Goal: Information Seeking & Learning: Find specific fact

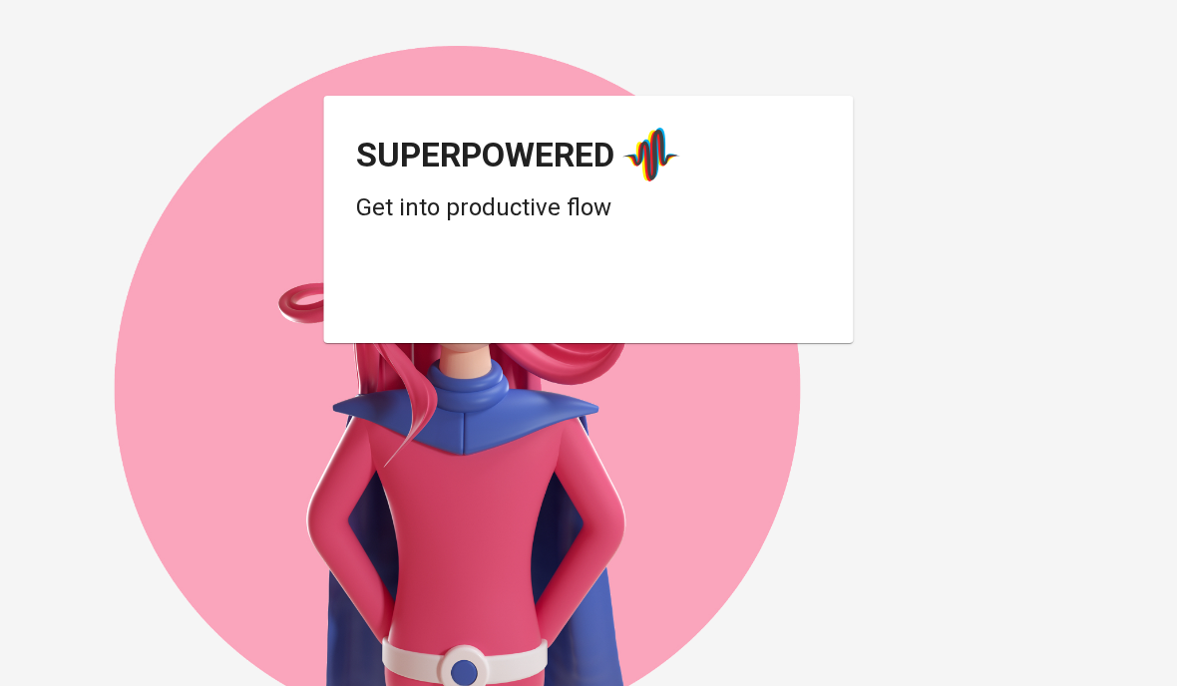
click at [605, 291] on div "Login dengan Google. Dibuka di tab baru" at bounding box center [515, 293] width 319 height 44
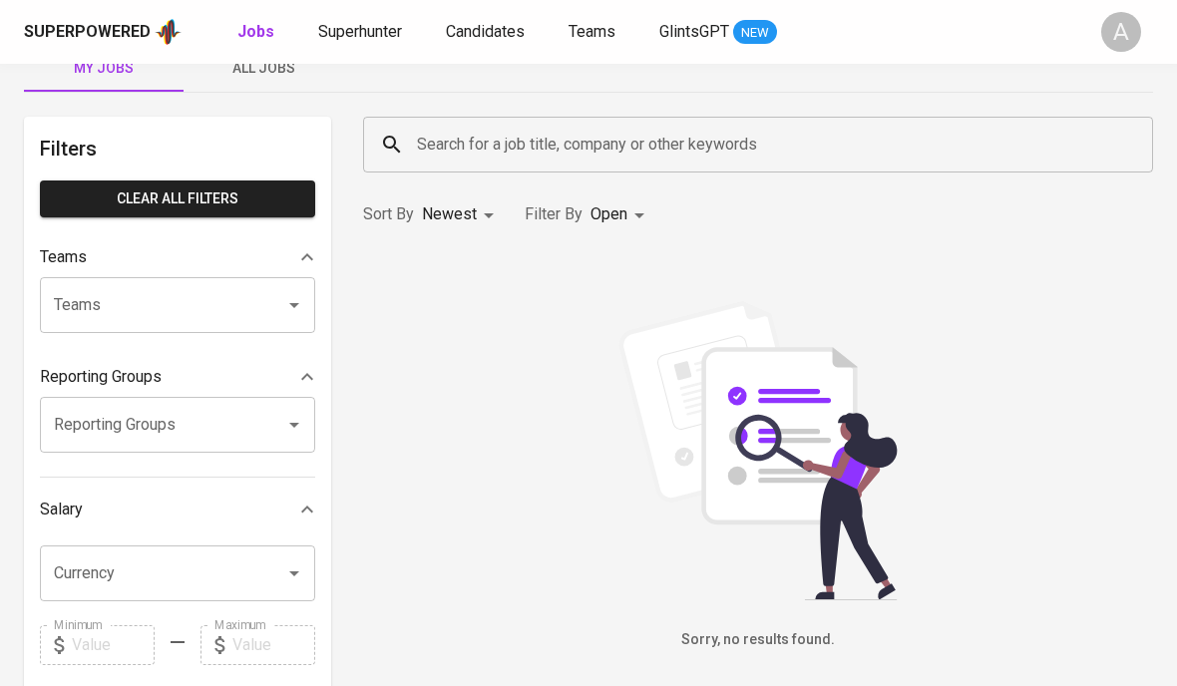
scroll to position [43, 0]
click at [531, 162] on input "Search for a job title, company or other keywords" at bounding box center [763, 146] width 702 height 38
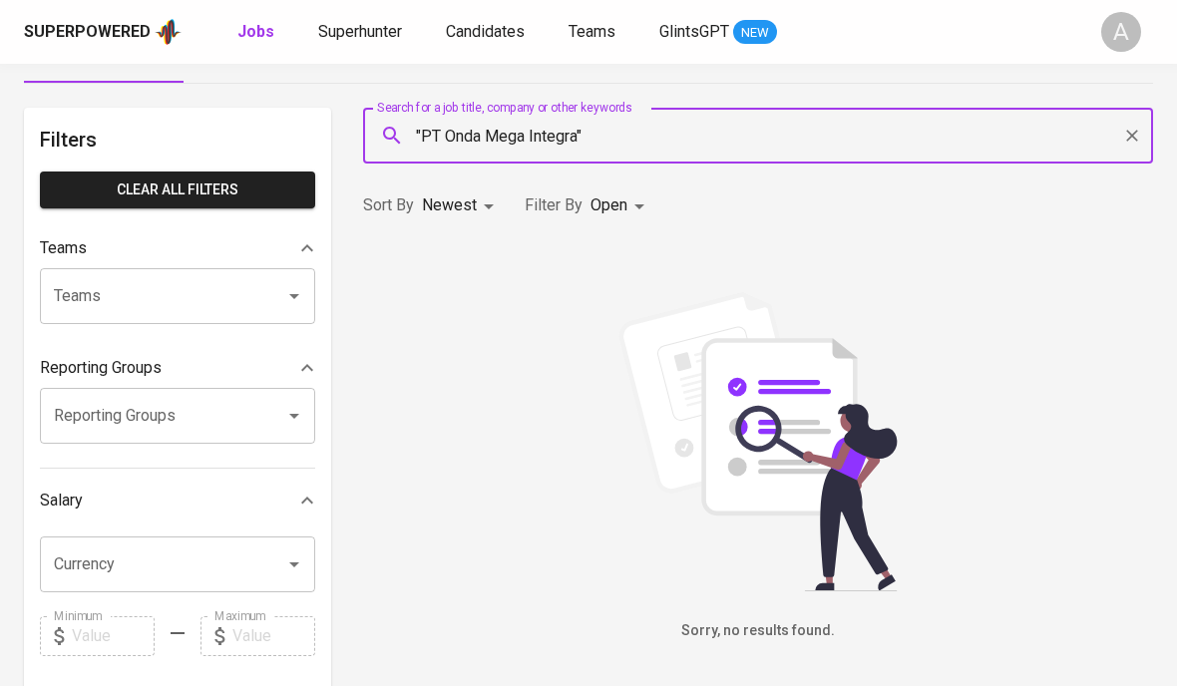
scroll to position [3, 0]
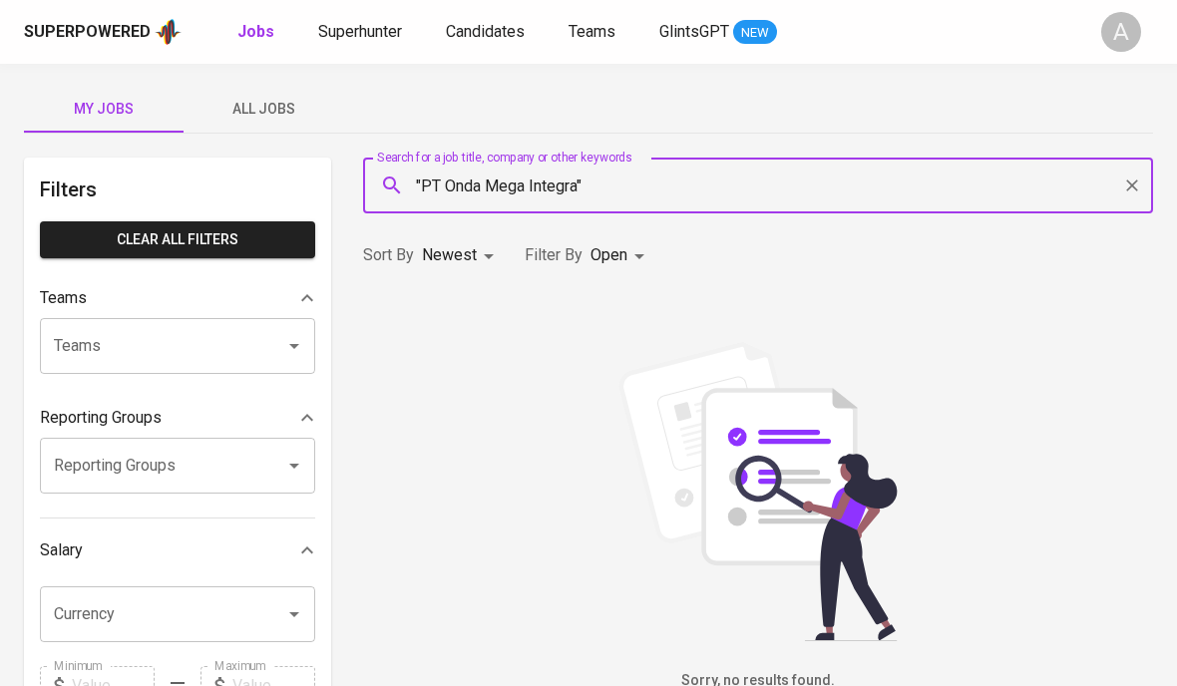
click at [978, 183] on input ""PT Onda Mega Integra"" at bounding box center [763, 186] width 702 height 38
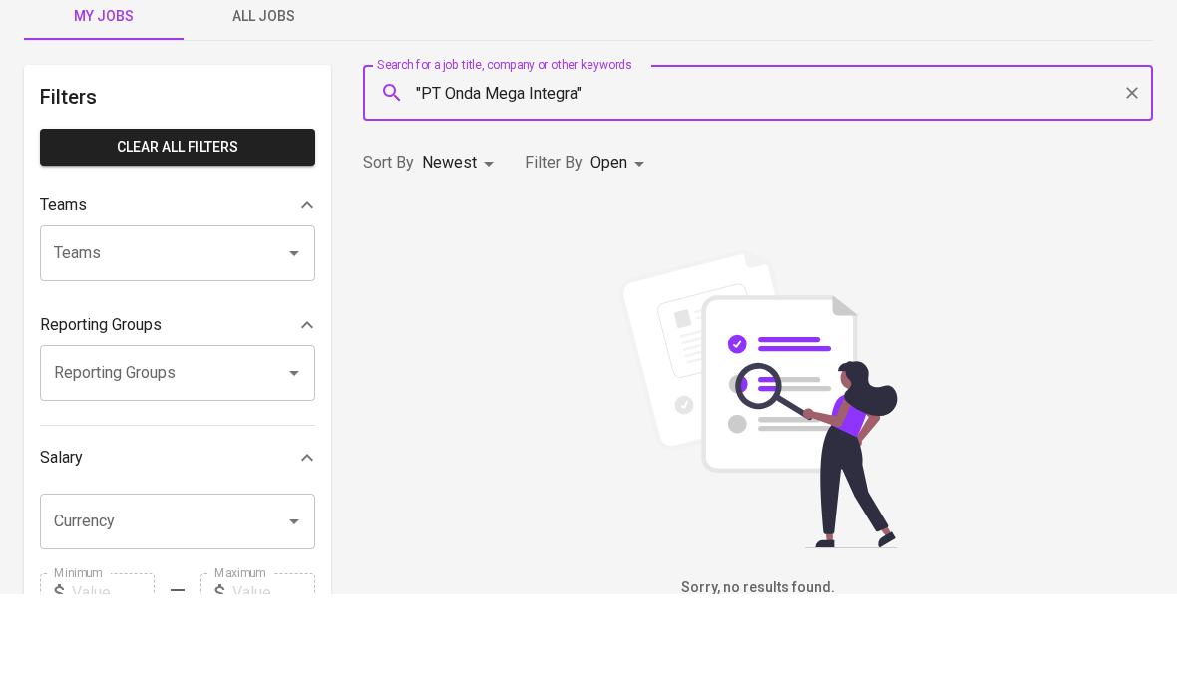
type input ""PT Onda Mega Integra""
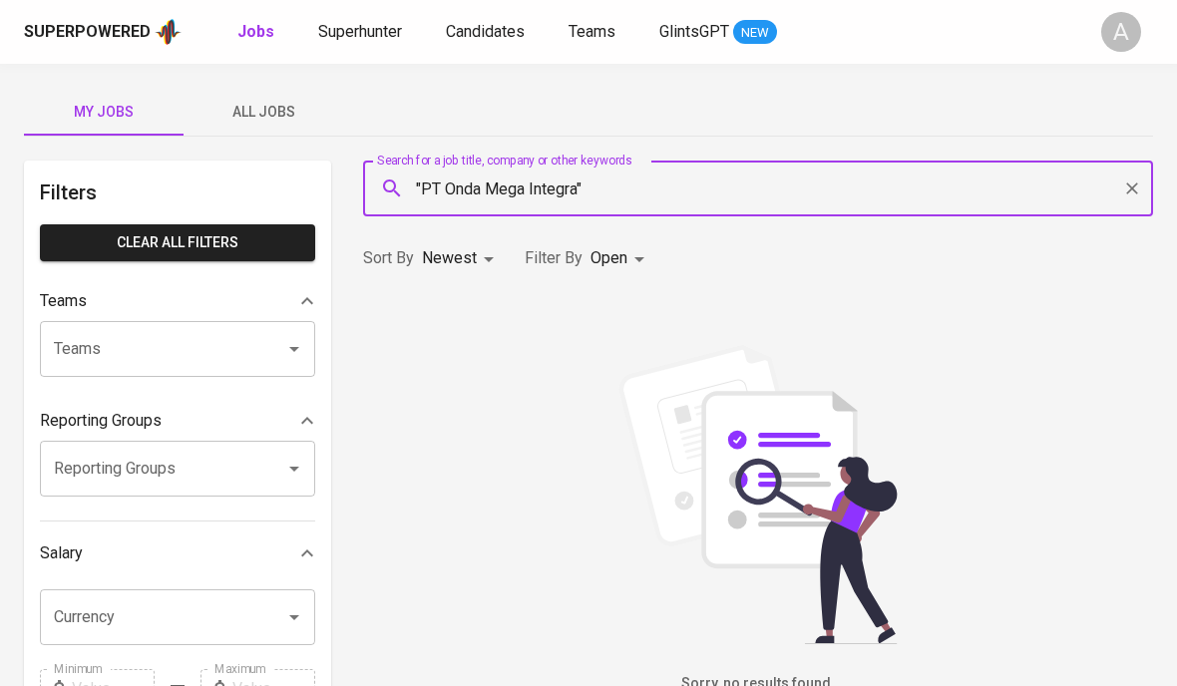
click at [384, 31] on span "Superhunter" at bounding box center [360, 31] width 84 height 19
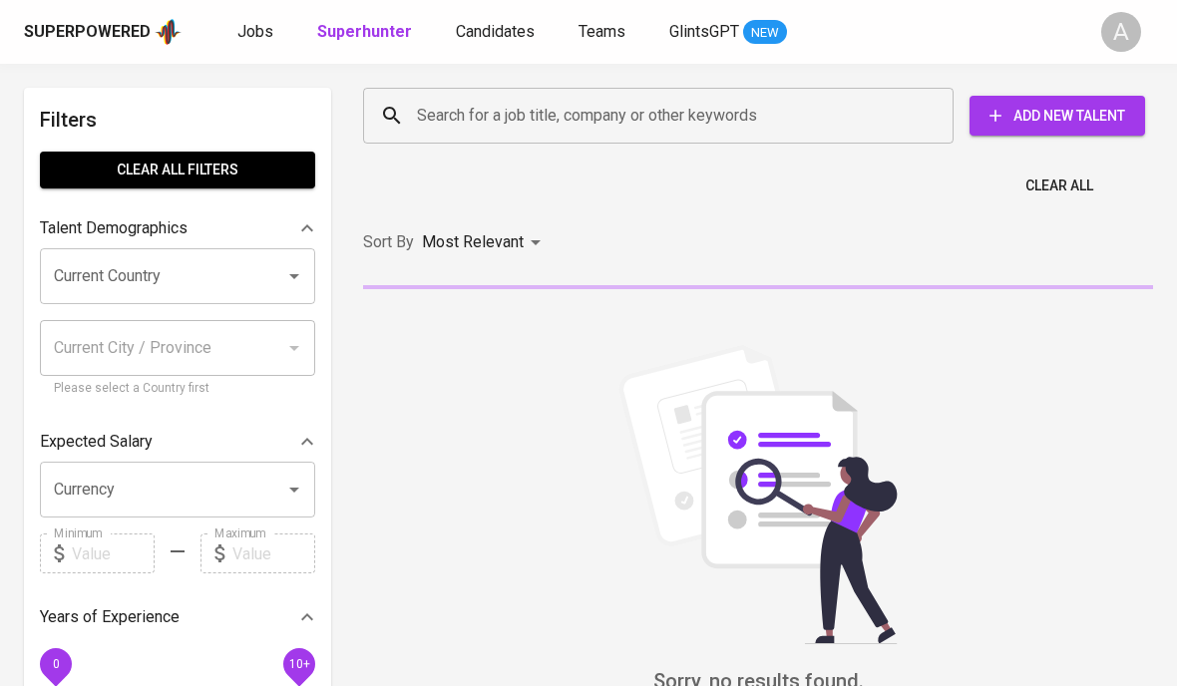
click at [252, 37] on span "Jobs" at bounding box center [255, 31] width 36 height 19
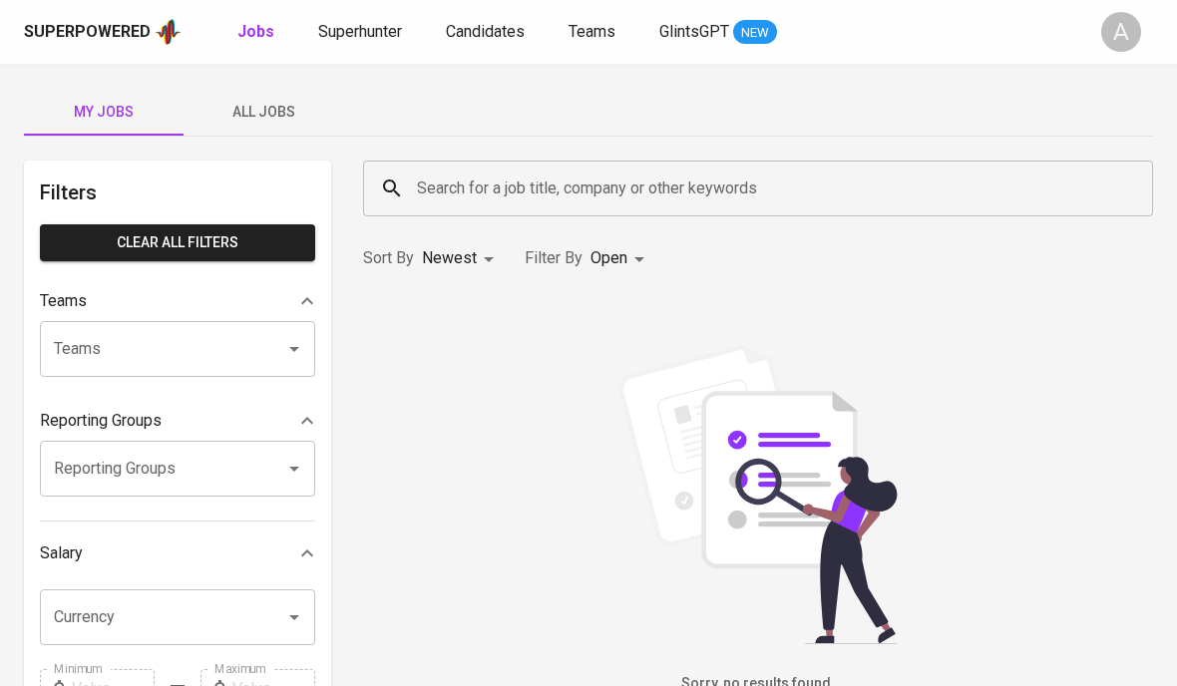
click at [383, 26] on span "Superhunter" at bounding box center [360, 31] width 84 height 19
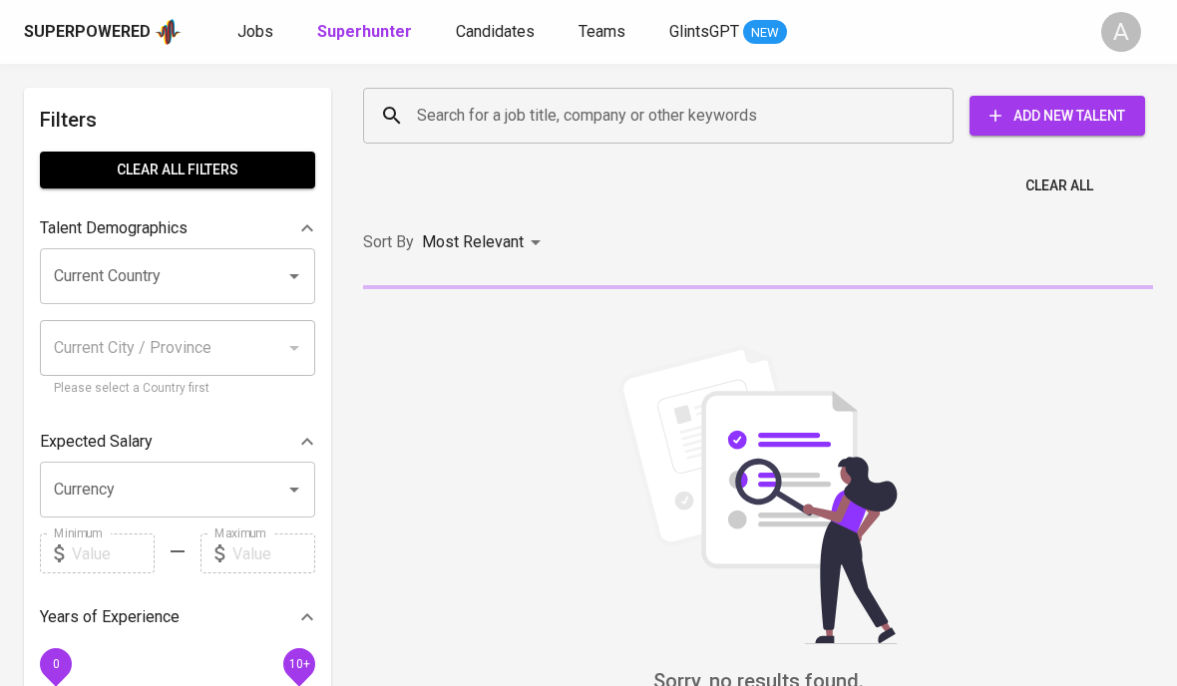
click at [751, 120] on input "Search for a job title, company or other keywords" at bounding box center [663, 116] width 503 height 38
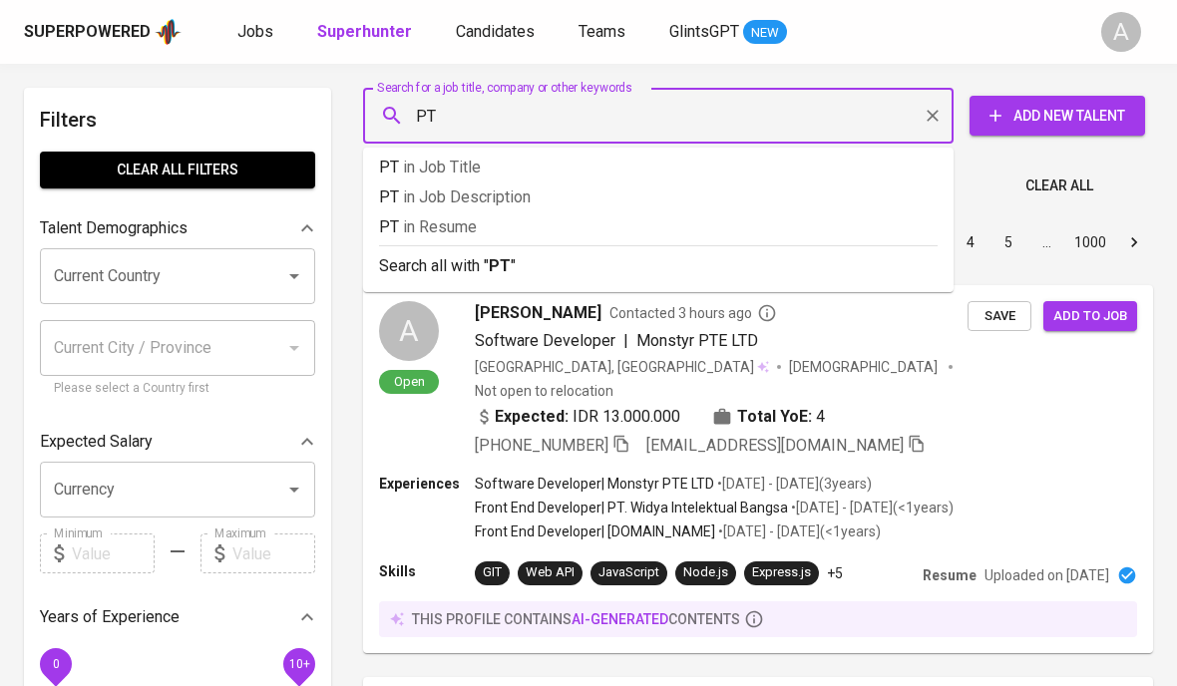
type input "P"
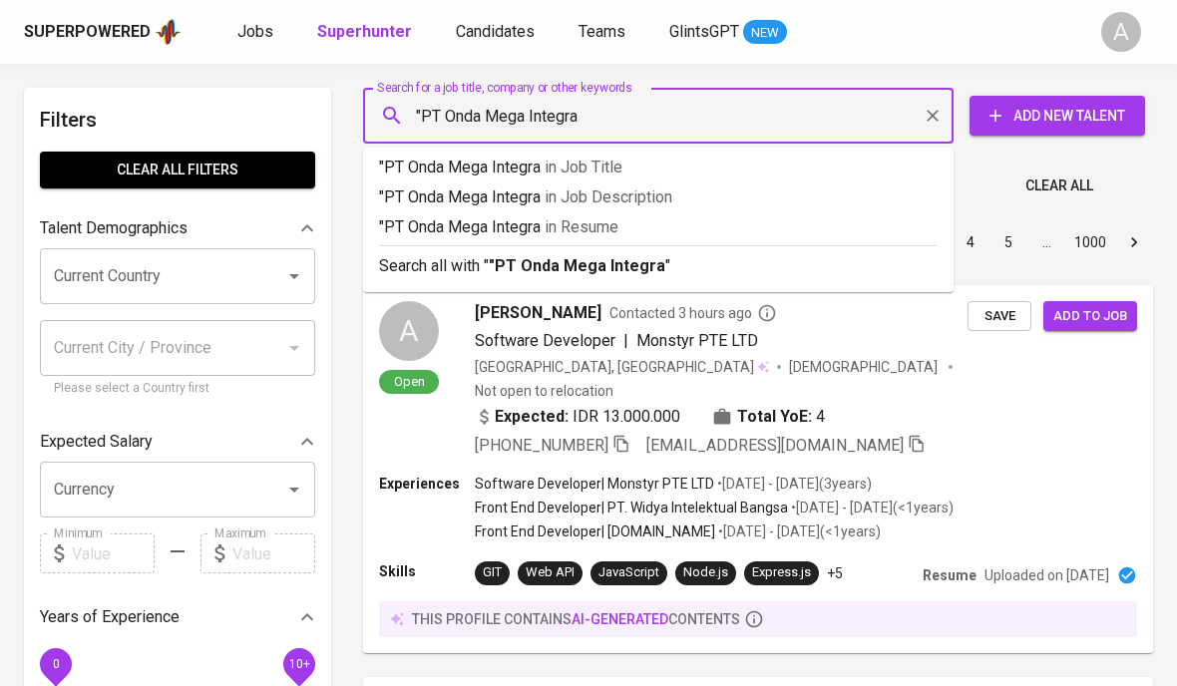
type input ""PT Onda Mega Integra""
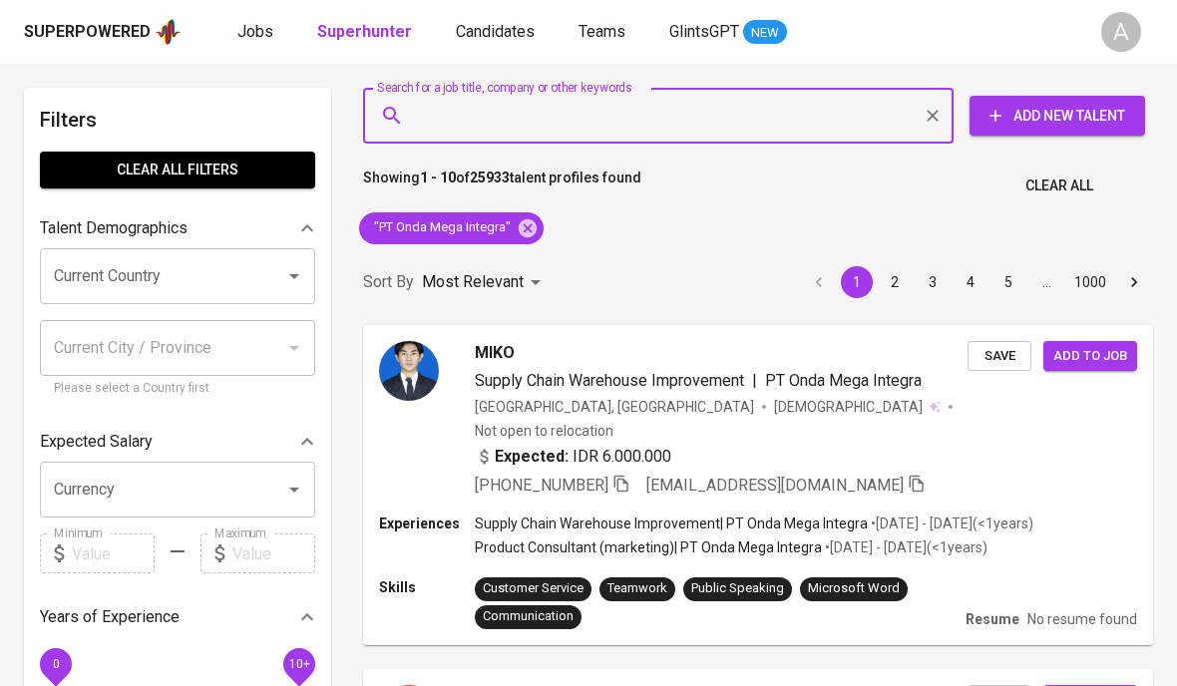
click at [606, 129] on input "Search for a job title, company or other keywords" at bounding box center [663, 116] width 503 height 38
click at [528, 218] on icon at bounding box center [528, 229] width 22 height 22
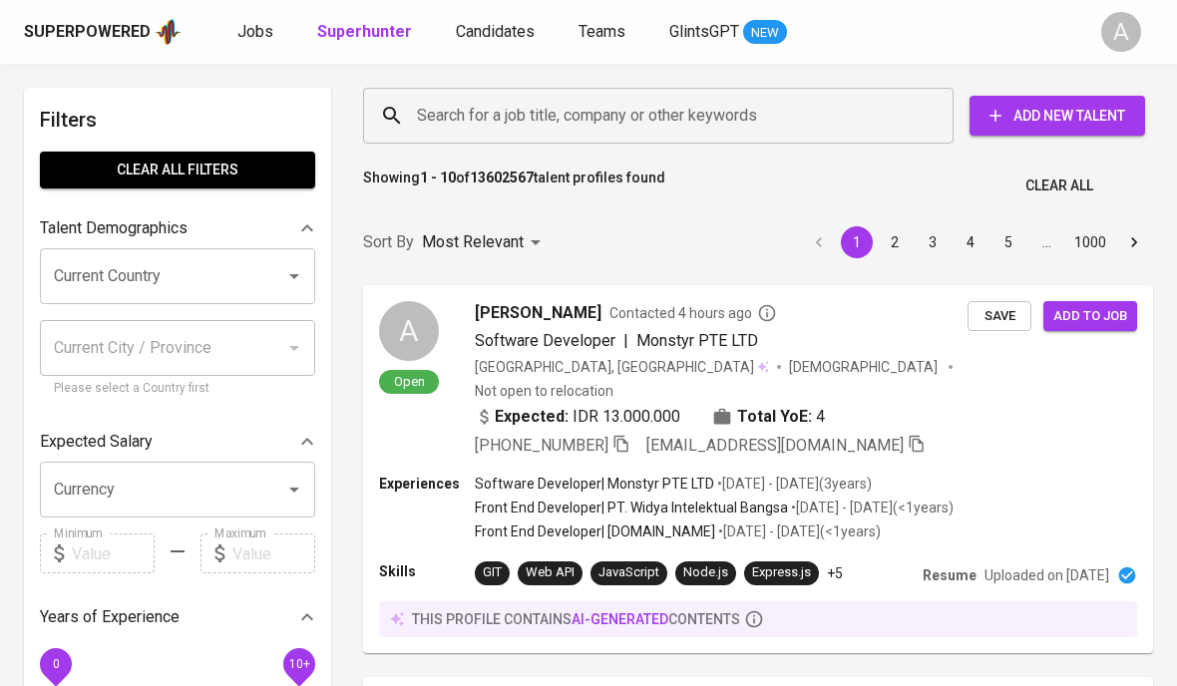
scroll to position [1, 0]
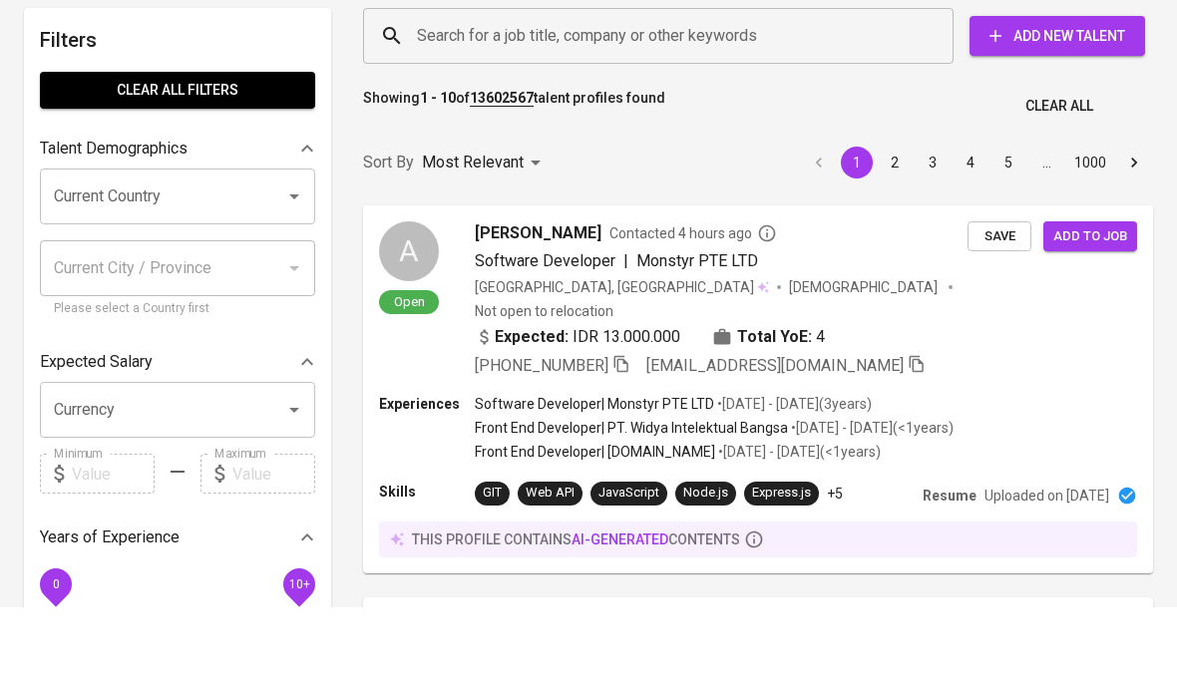
click at [680, 96] on input "Search for a job title, company or other keywords" at bounding box center [663, 115] width 503 height 38
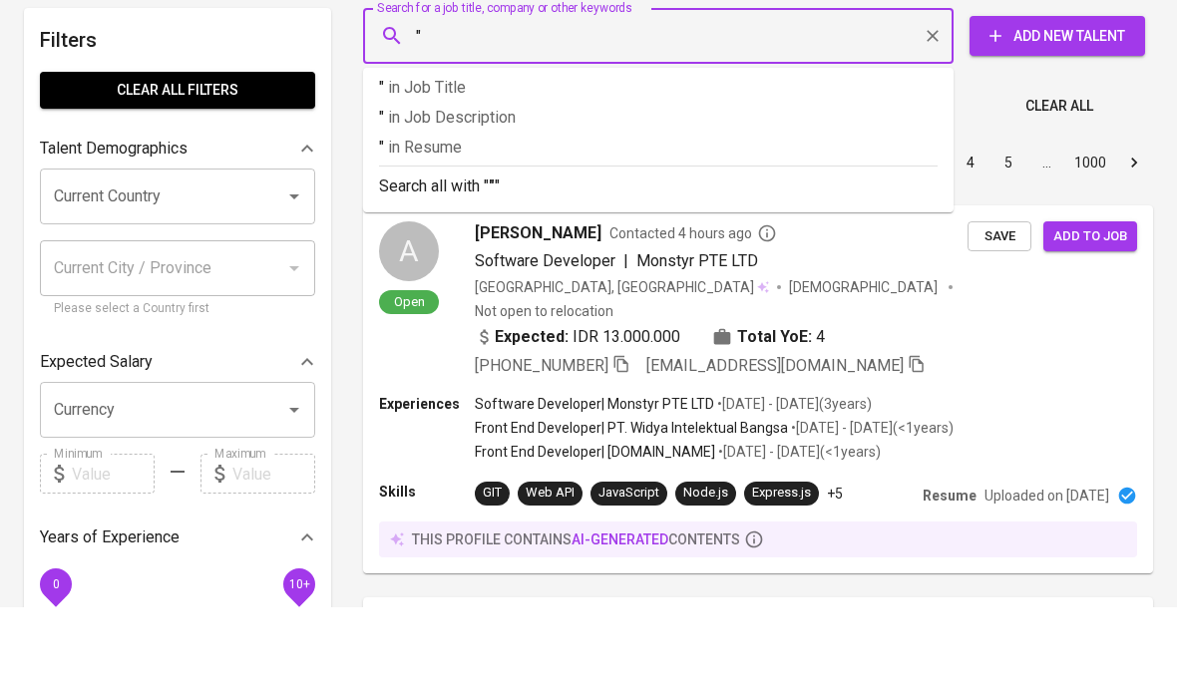
click at [481, 96] on input """ at bounding box center [663, 115] width 503 height 38
paste input "[EMAIL_ADDRESS][DOMAIN_NAME]"
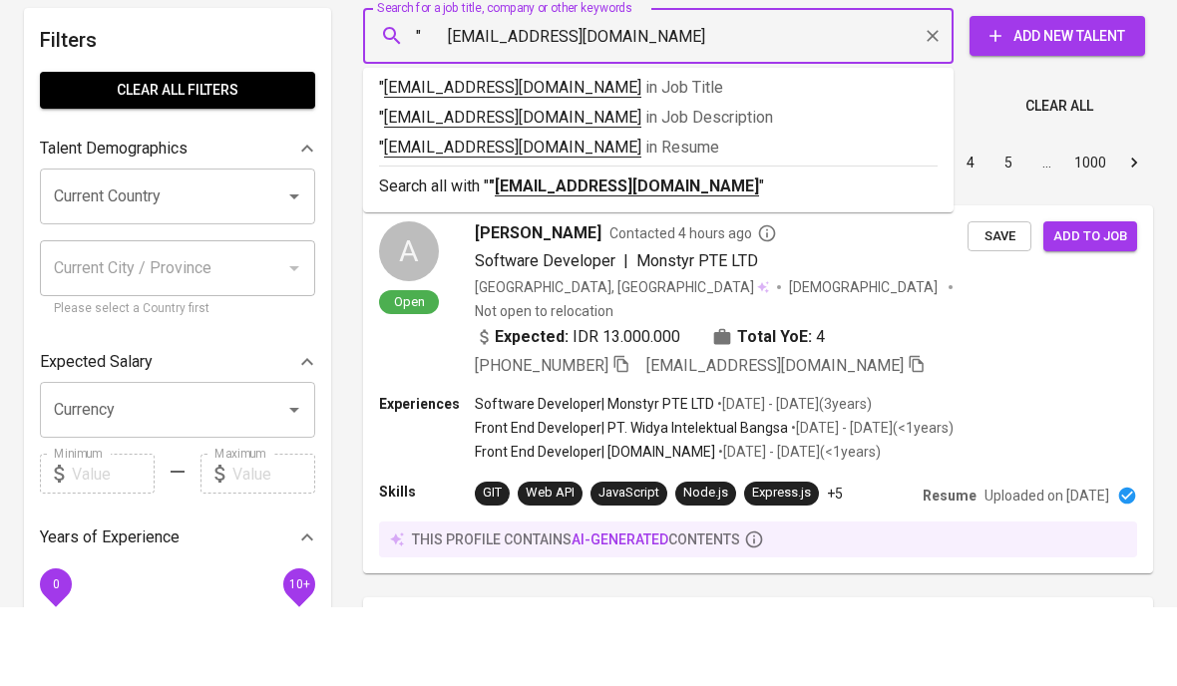
click at [448, 96] on input "" [EMAIL_ADDRESS][DOMAIN_NAME]" at bounding box center [663, 115] width 503 height 38
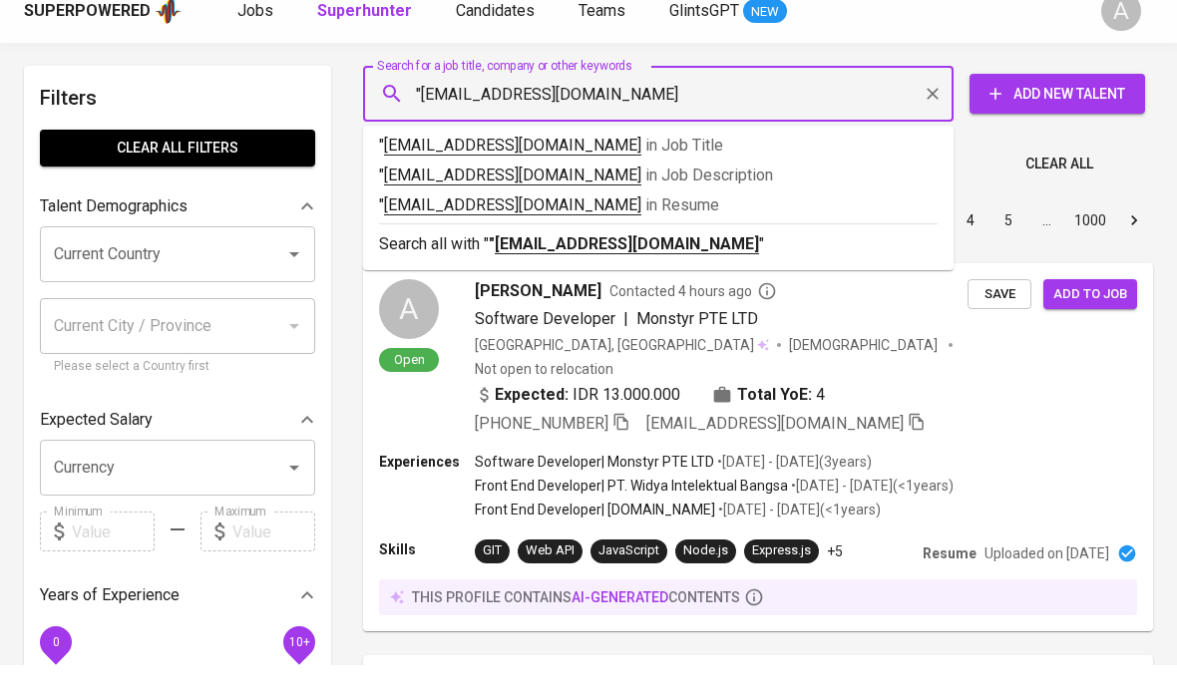
click at [701, 107] on input ""[EMAIL_ADDRESS][DOMAIN_NAME]" at bounding box center [663, 115] width 503 height 38
type input ""[EMAIL_ADDRESS][DOMAIN_NAME]""
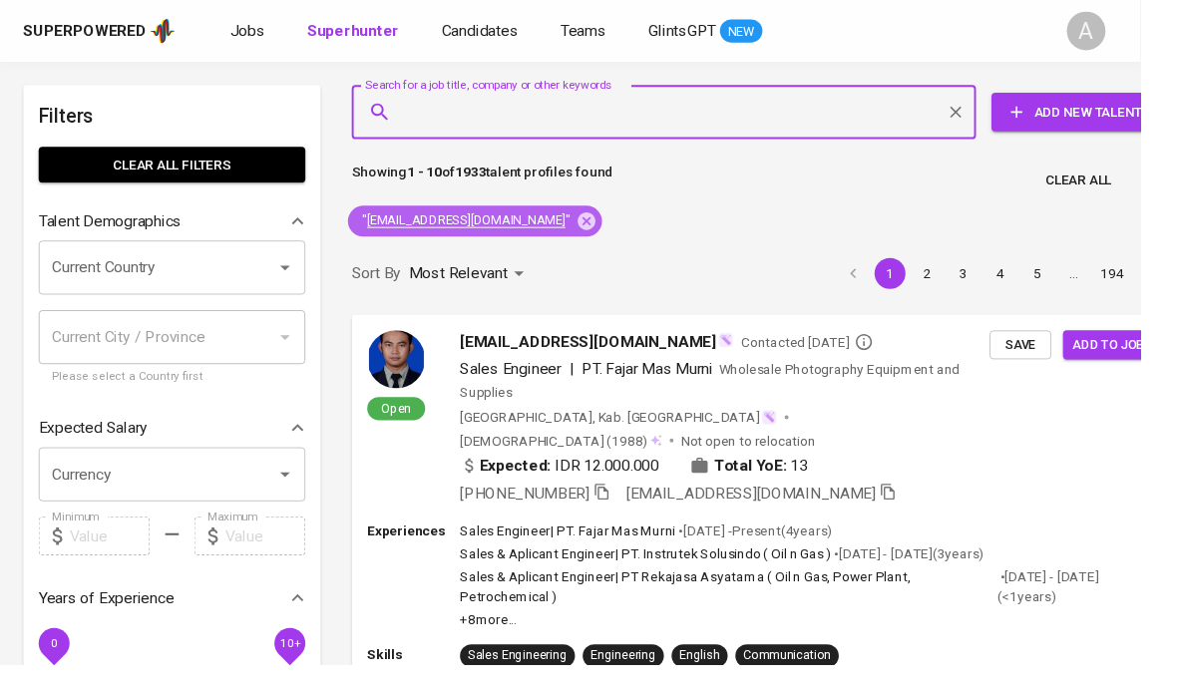
click at [542, 240] on div "" [EMAIL_ADDRESS][DOMAIN_NAME] "" at bounding box center [490, 229] width 262 height 32
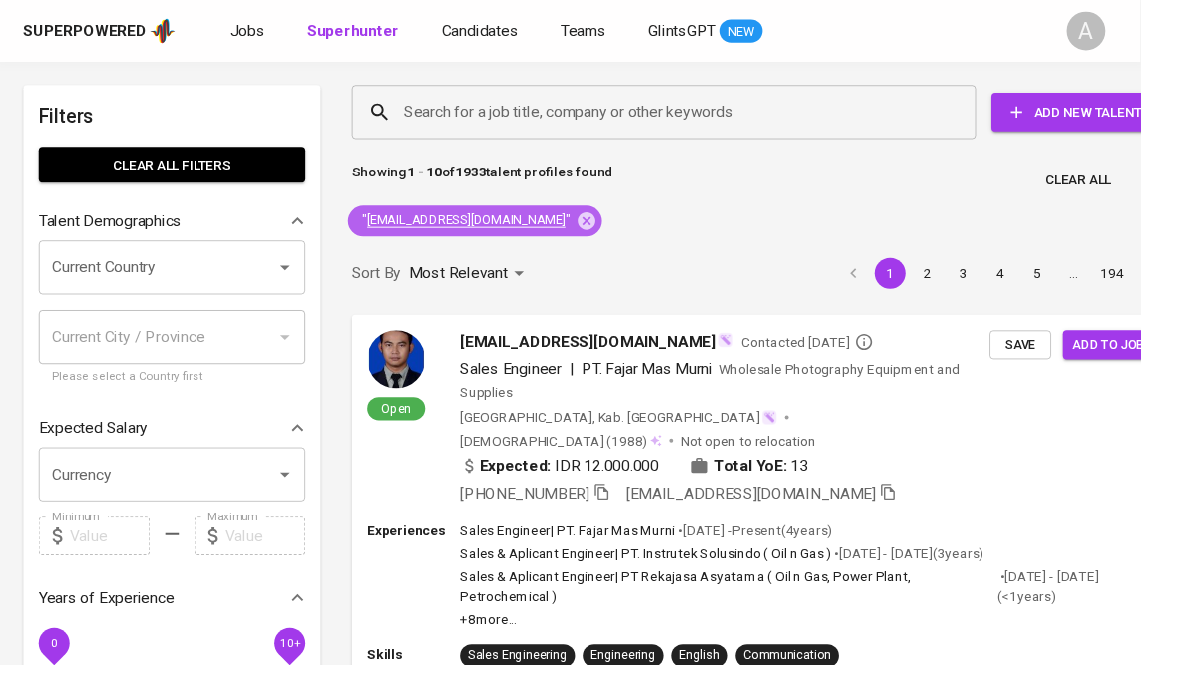
click at [597, 219] on icon at bounding box center [606, 228] width 18 height 18
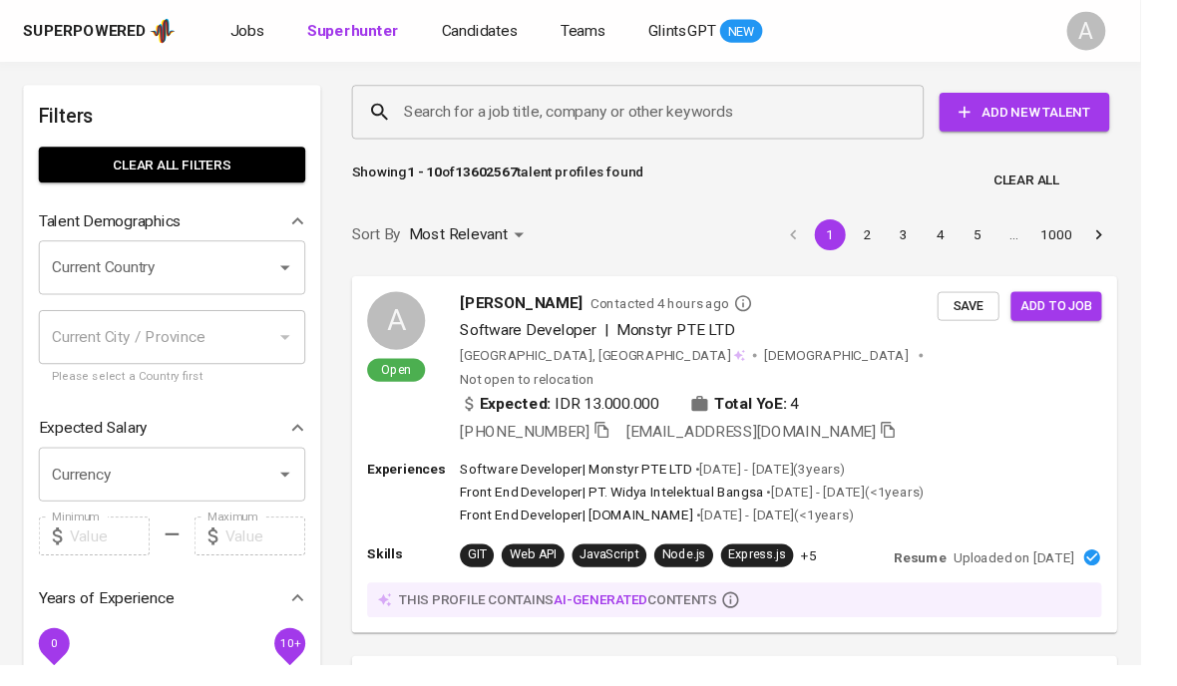
click at [895, 105] on input "Search for a job title, company or other keywords" at bounding box center [663, 116] width 503 height 38
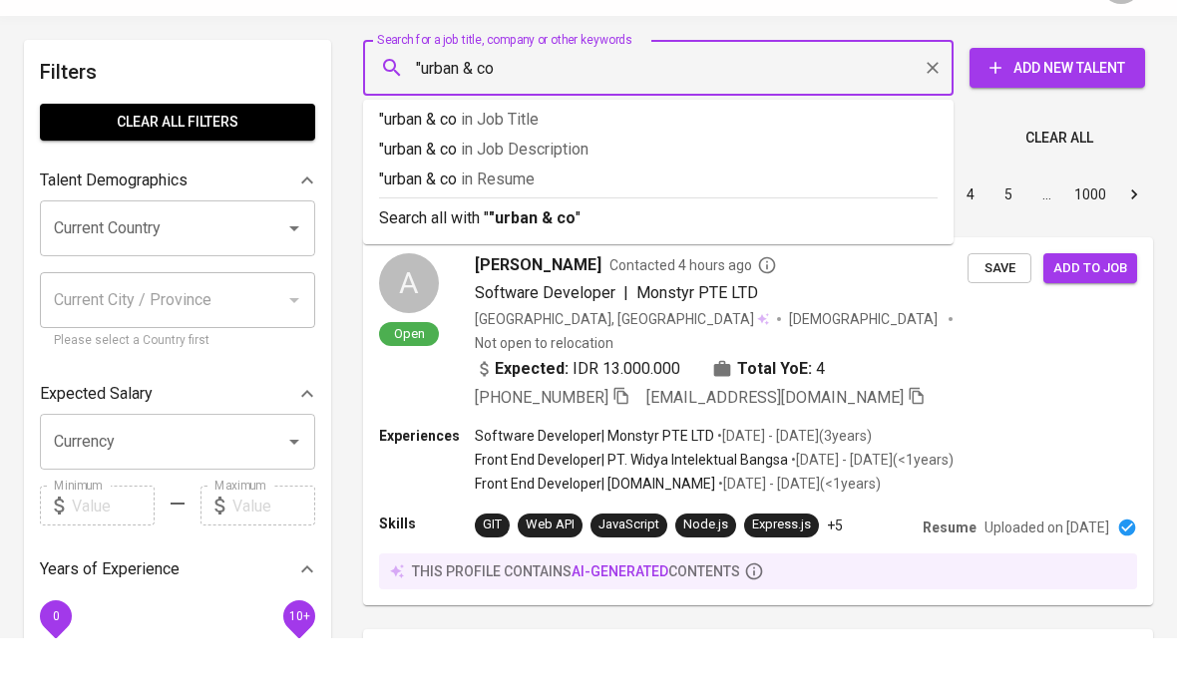
type input ""urban & co""
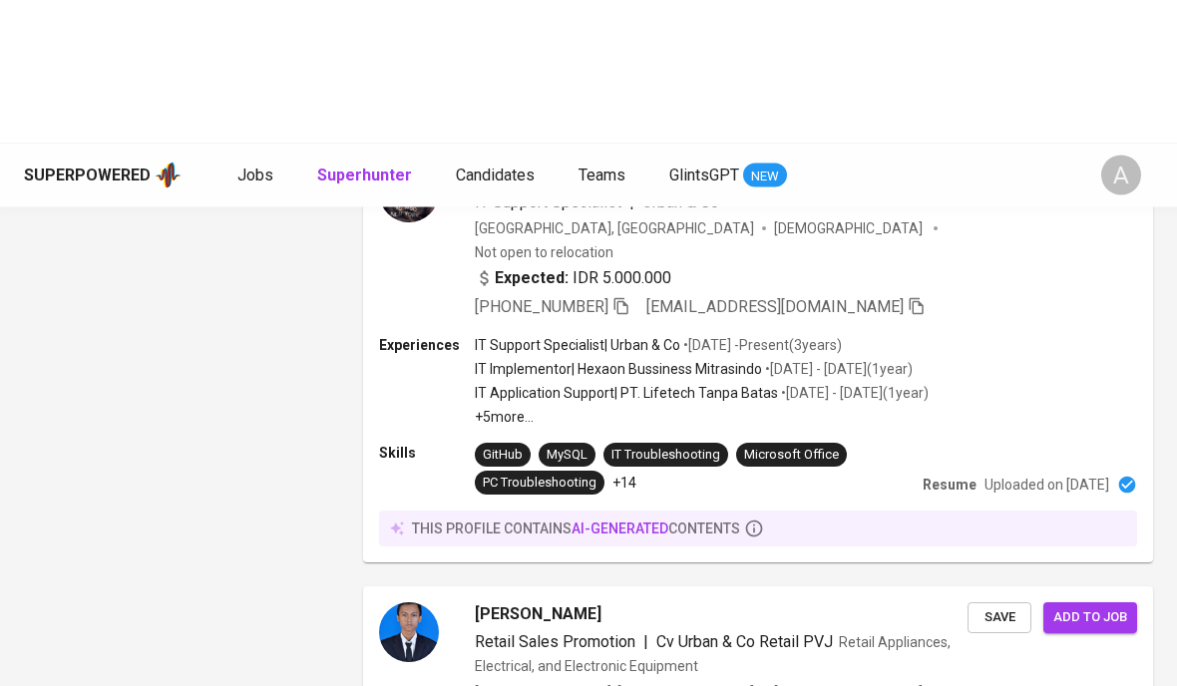
scroll to position [3147, 0]
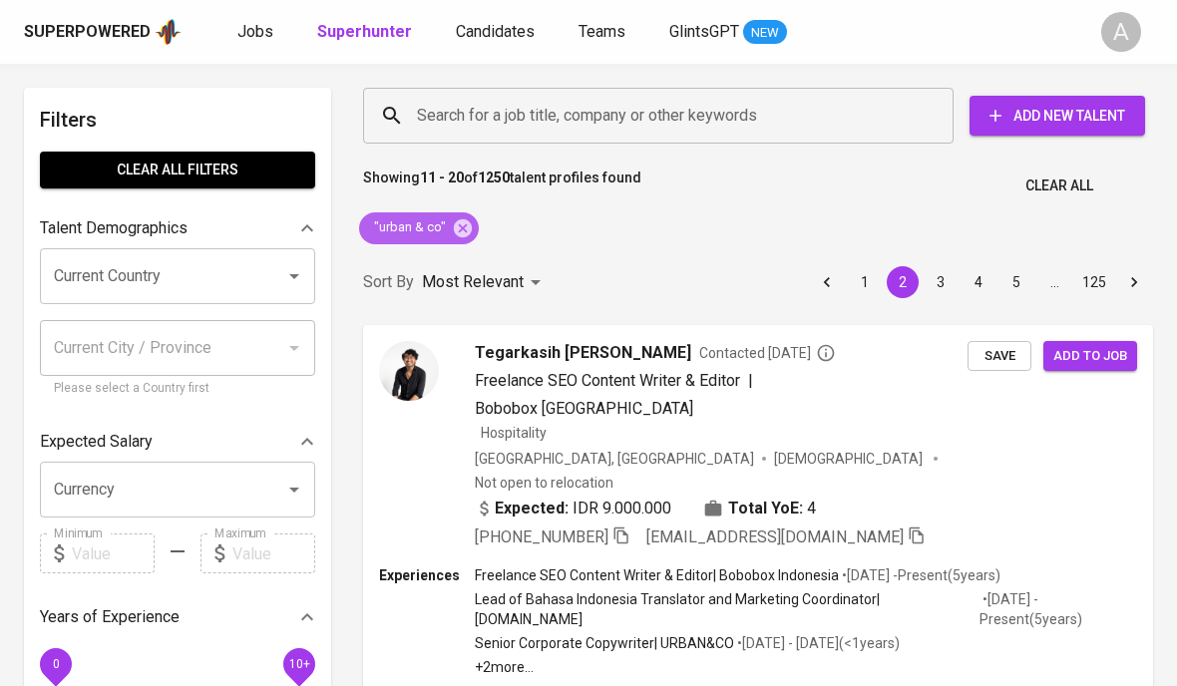
click at [461, 226] on icon at bounding box center [463, 229] width 22 height 22
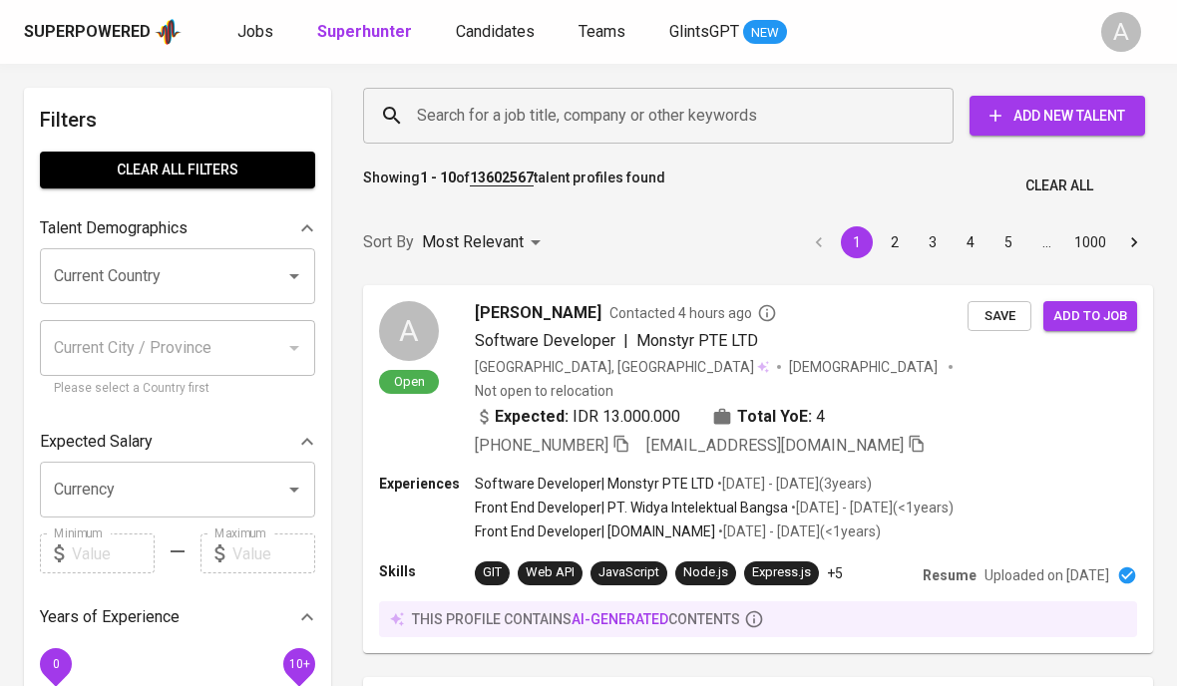
click at [633, 115] on input "Search for a job title, company or other keywords" at bounding box center [663, 116] width 503 height 38
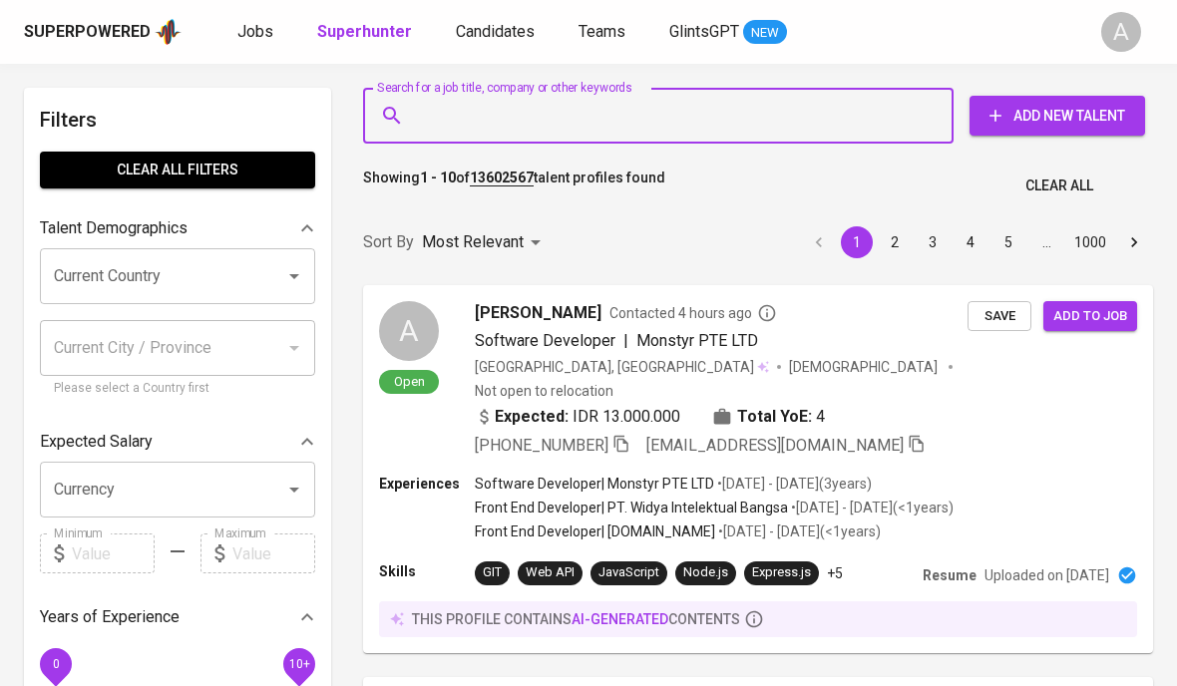
scroll to position [30, 0]
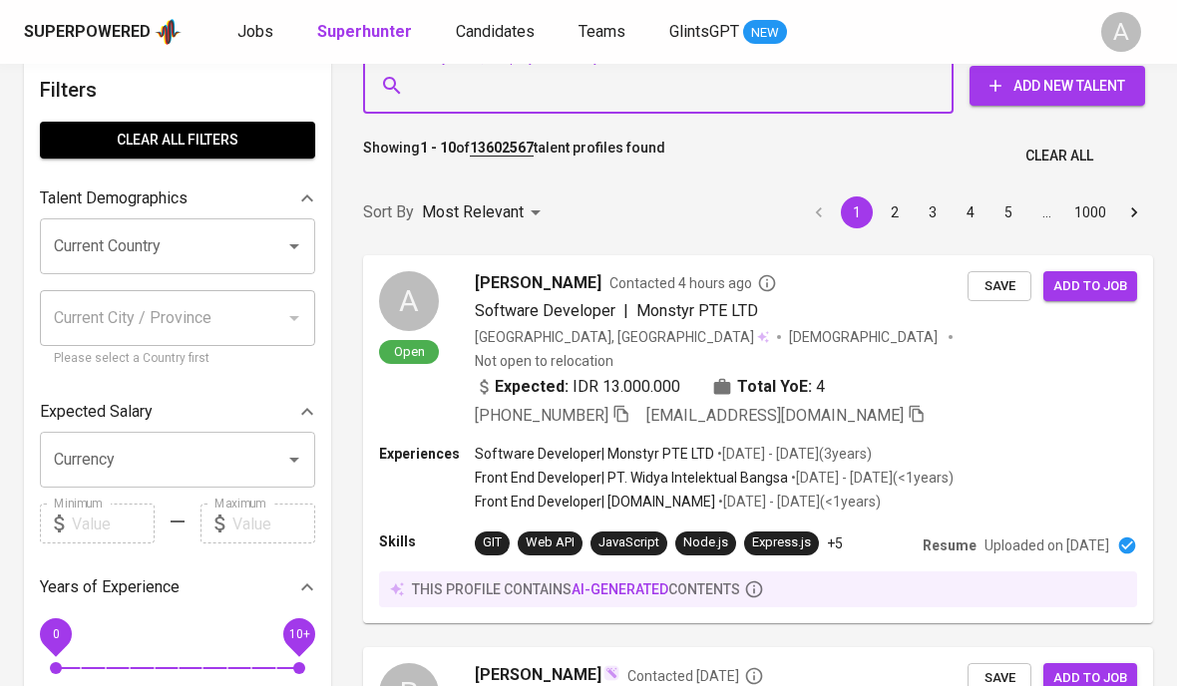
click at [807, 94] on input "Search for a job title, company or other keywords" at bounding box center [663, 86] width 503 height 38
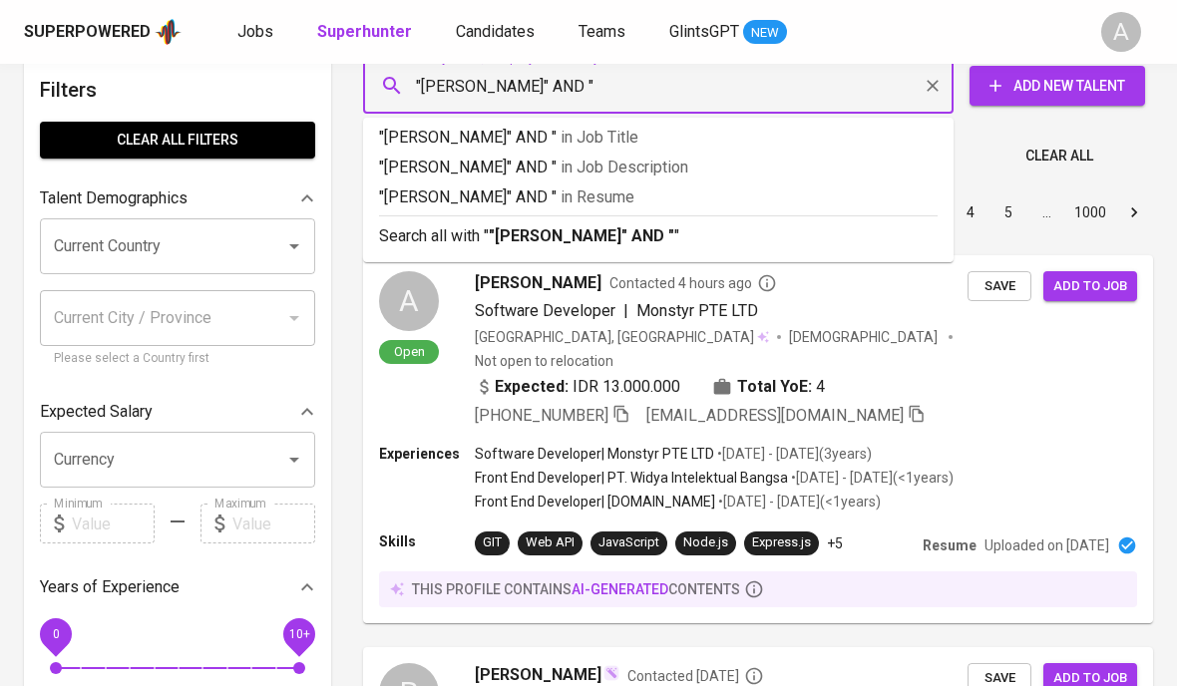
click at [605, 96] on input ""Esther Liu" AND "" at bounding box center [663, 86] width 503 height 38
click at [595, 86] on input ""Esther Liu" AND "" at bounding box center [663, 86] width 503 height 38
paste input "esther.mulyani@evantage-hr.com"
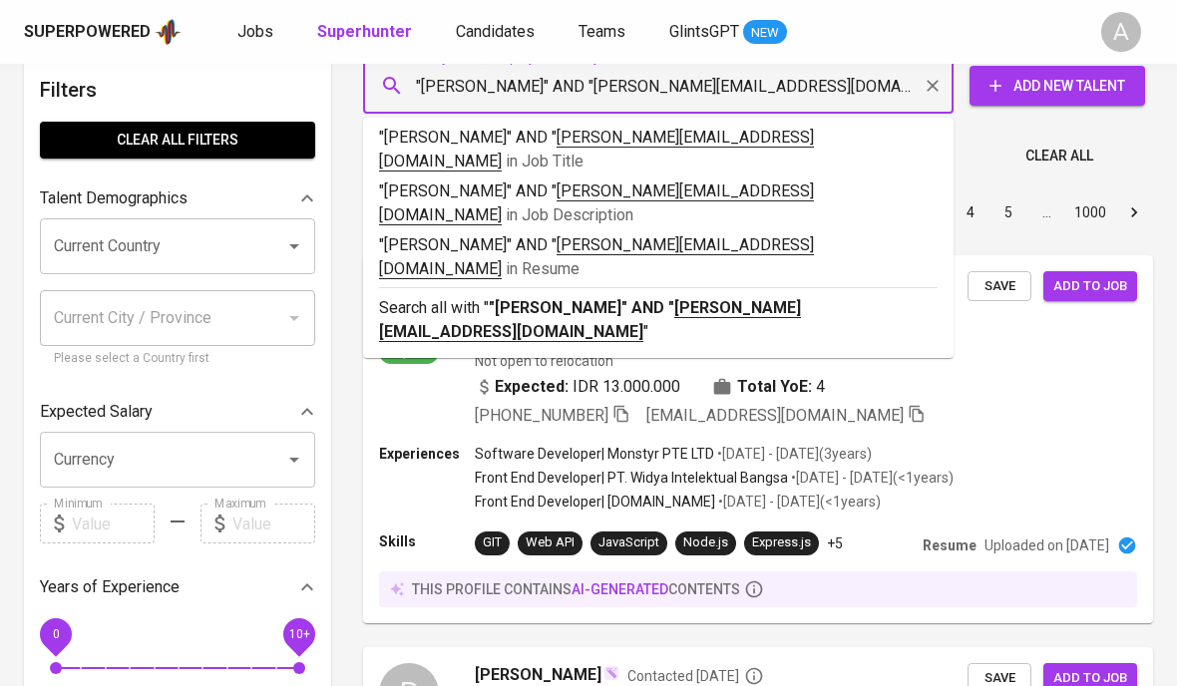
type input ""Esther Liu" AND "esther.mulyani@evantage-hr.com""
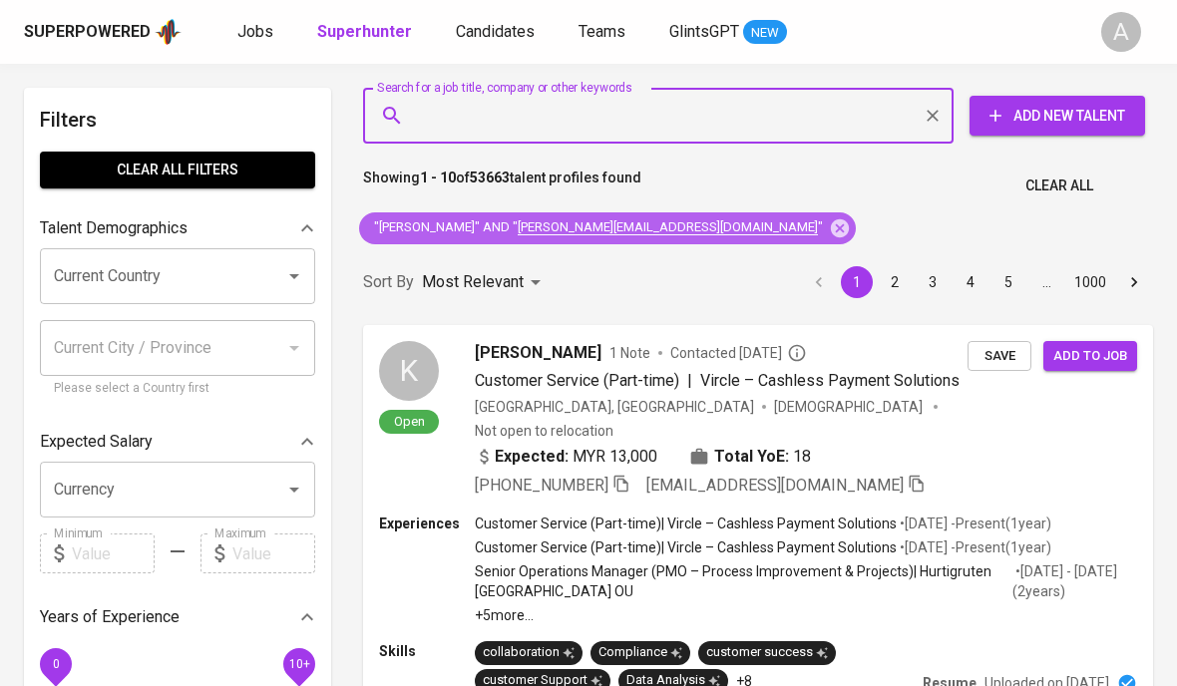
click at [829, 227] on icon at bounding box center [840, 229] width 22 height 22
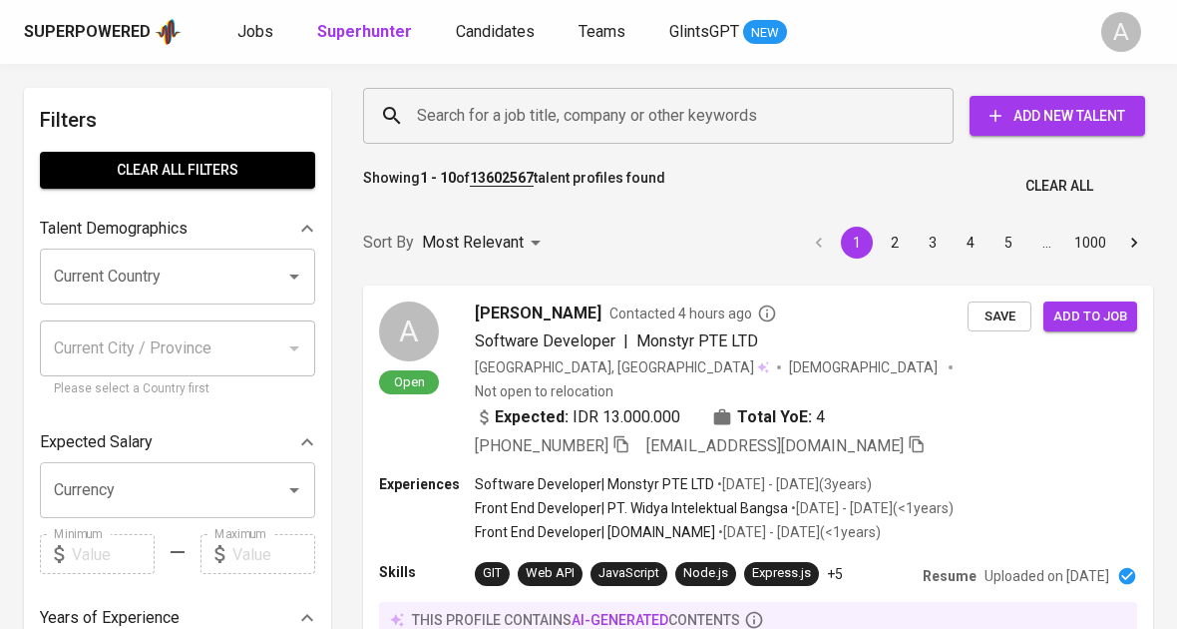
click at [625, 130] on input "Search for a job title, company or other keywords" at bounding box center [663, 116] width 503 height 38
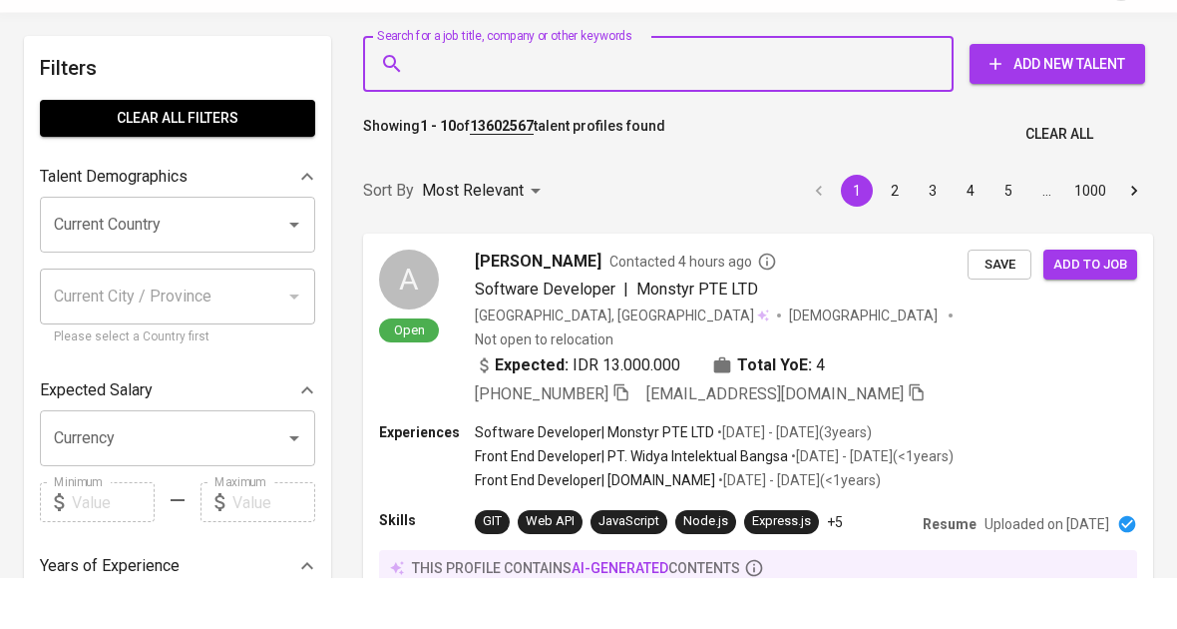
click at [461, 97] on input "Search for a job title, company or other keywords" at bounding box center [663, 116] width 503 height 38
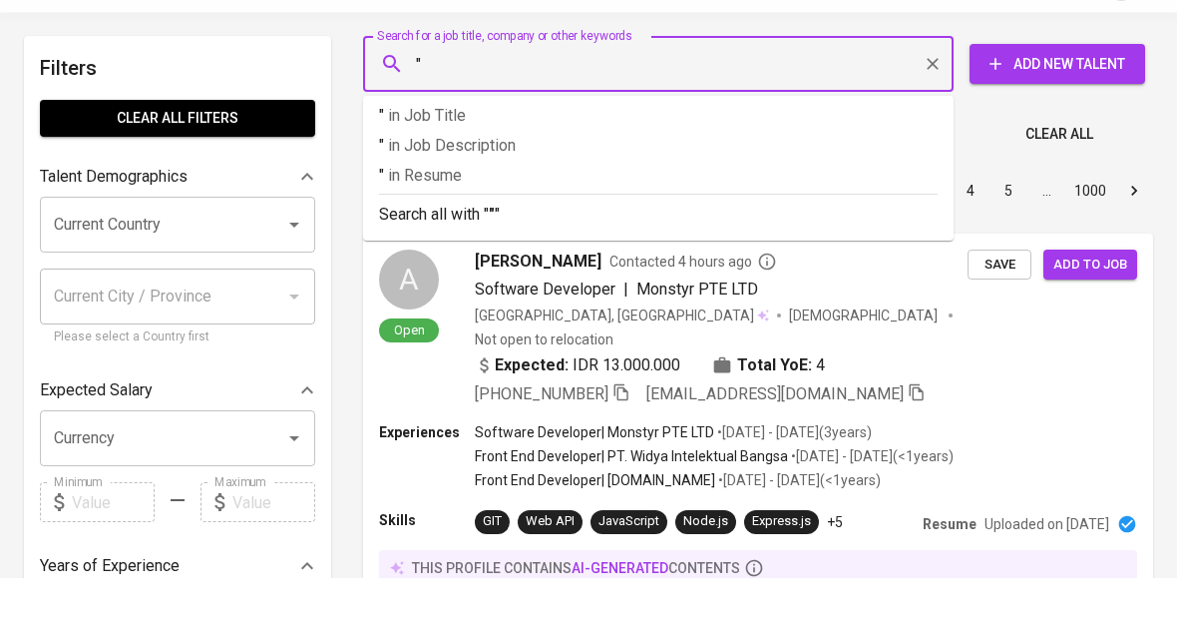
click at [497, 97] on input """ at bounding box center [663, 116] width 503 height 38
paste input "[EMAIL_ADDRESS][DOMAIN_NAME]"
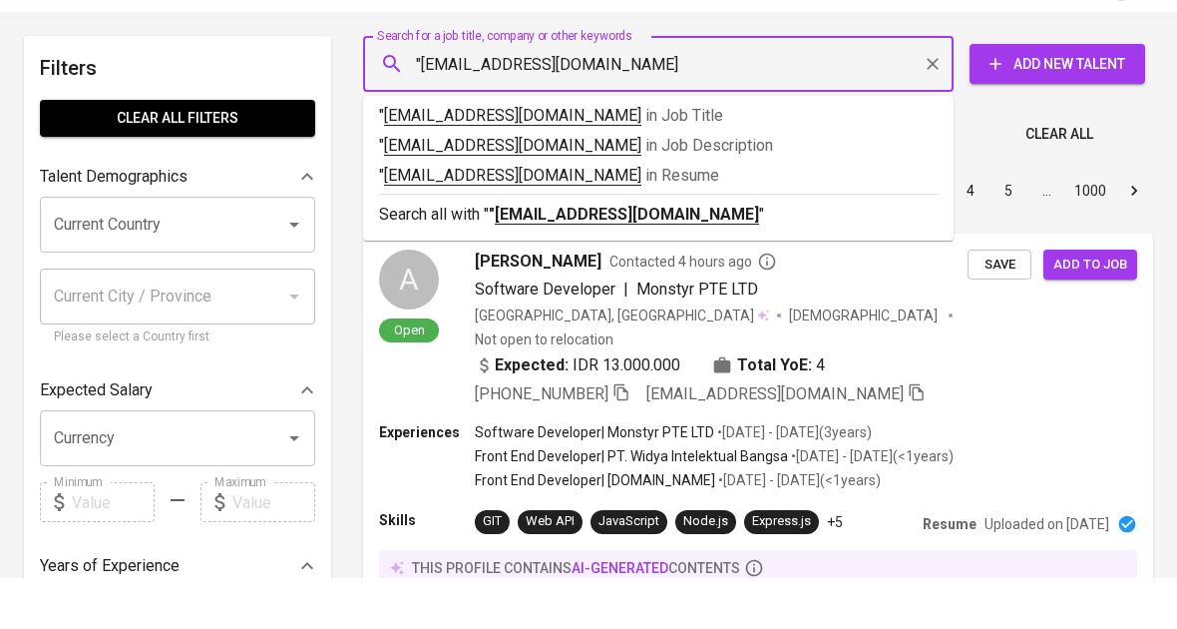
type input ""[EMAIL_ADDRESS][DOMAIN_NAME]""
click at [823, 97] on input ""[EMAIL_ADDRESS][DOMAIN_NAME]"" at bounding box center [663, 116] width 503 height 38
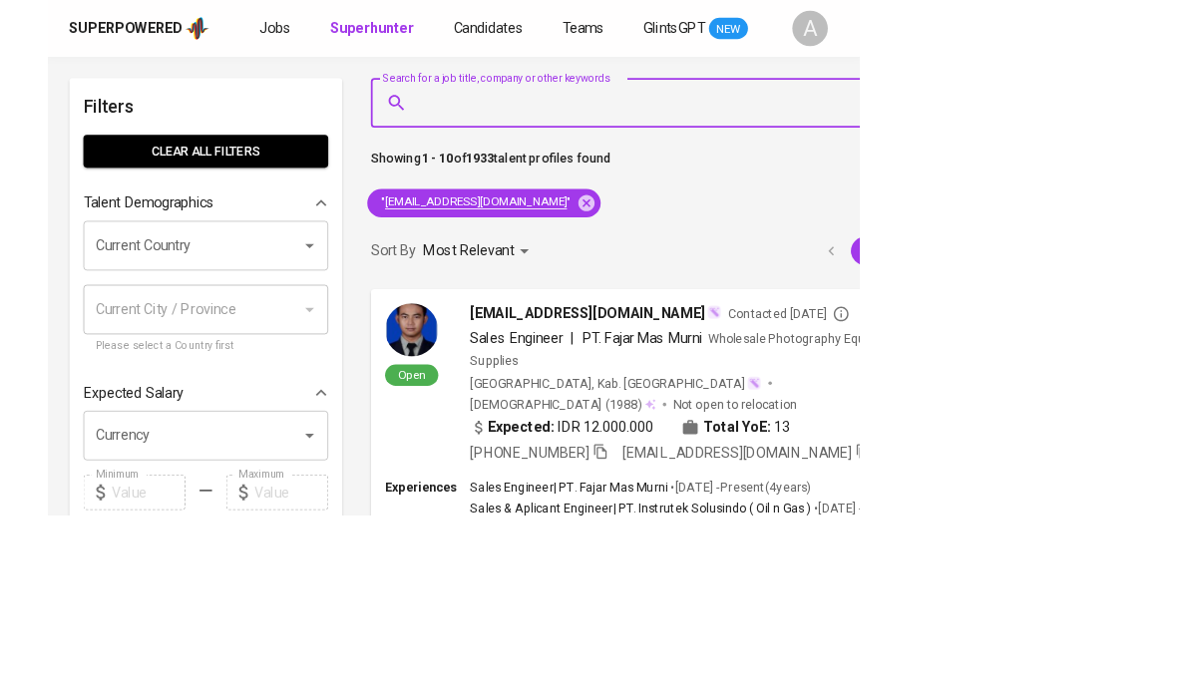
scroll to position [83, 0]
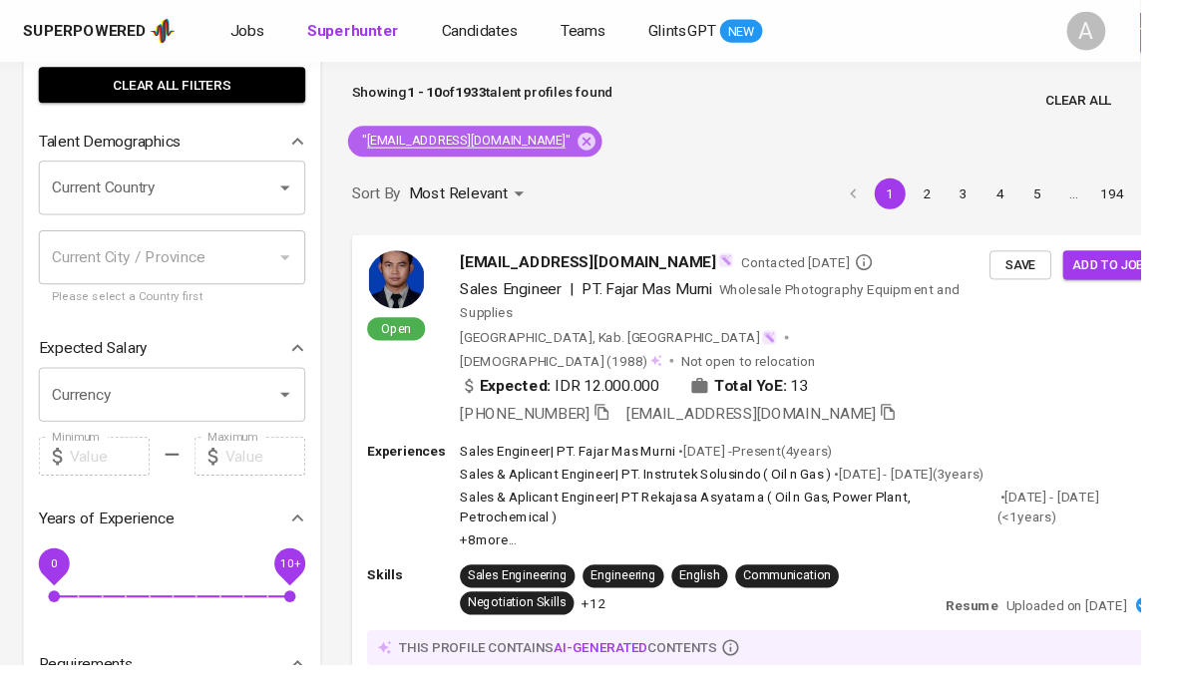
click at [597, 146] on icon at bounding box center [606, 145] width 18 height 18
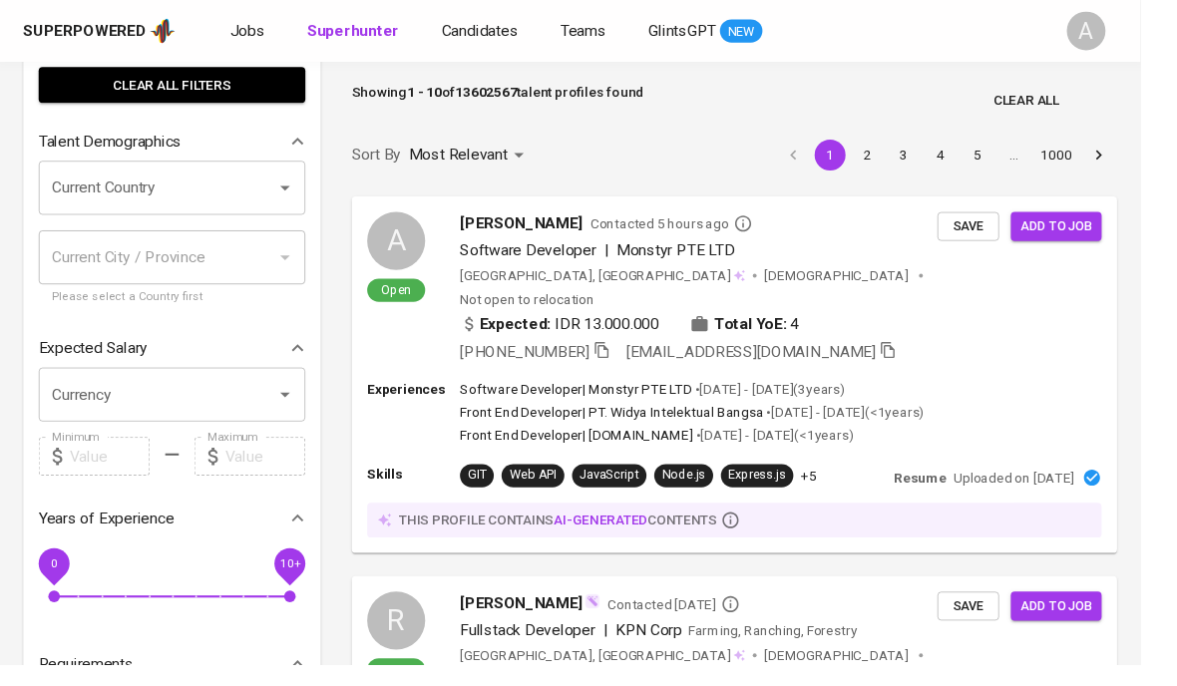
scroll to position [92, 0]
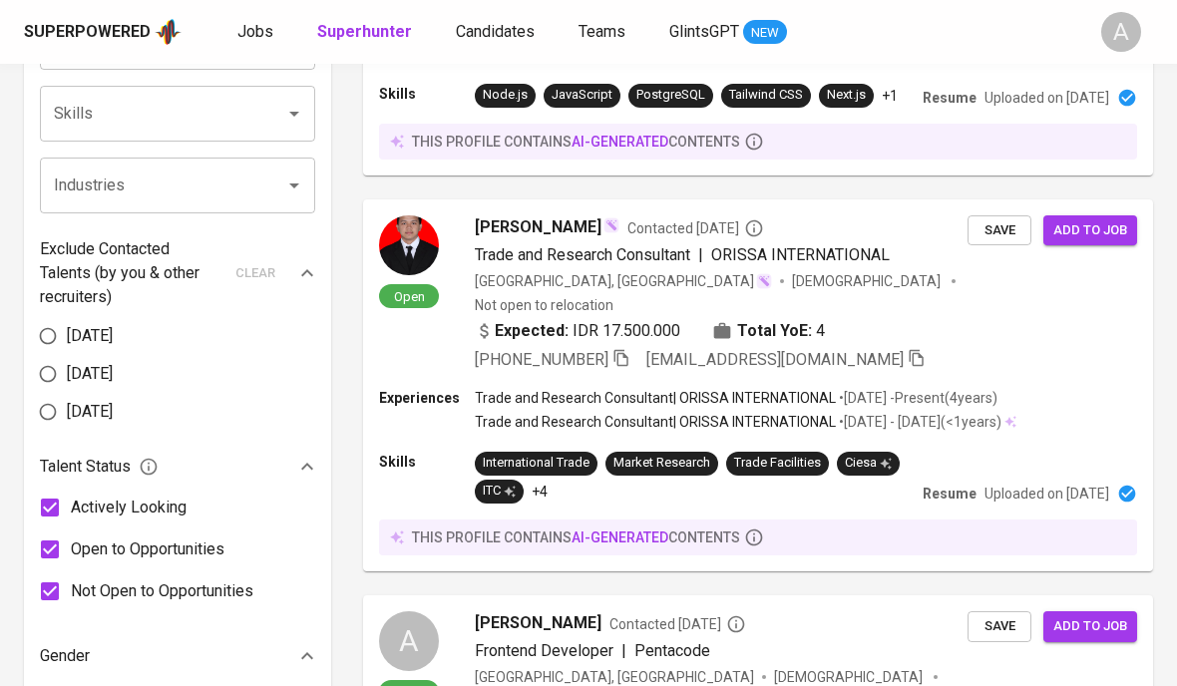
scroll to position [844, 0]
